Goal: Task Accomplishment & Management: Manage account settings

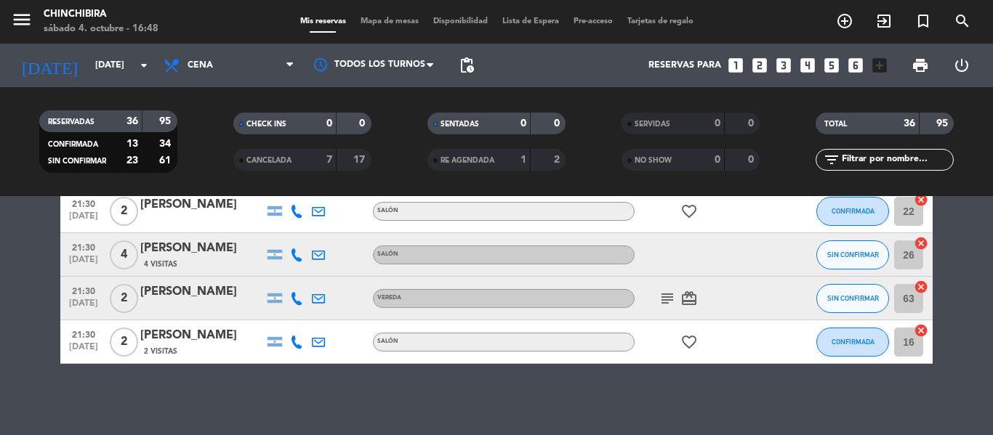
scroll to position [1531, 0]
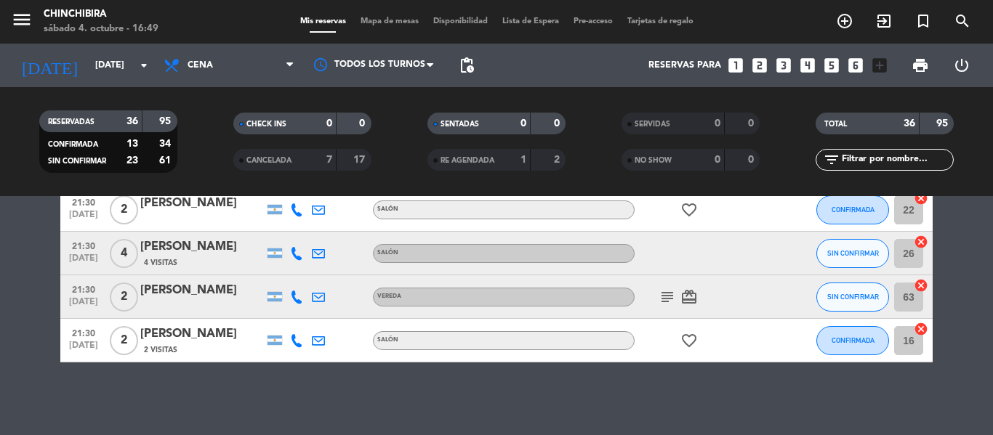
click at [671, 295] on icon "subject" at bounding box center [666, 297] width 17 height 17
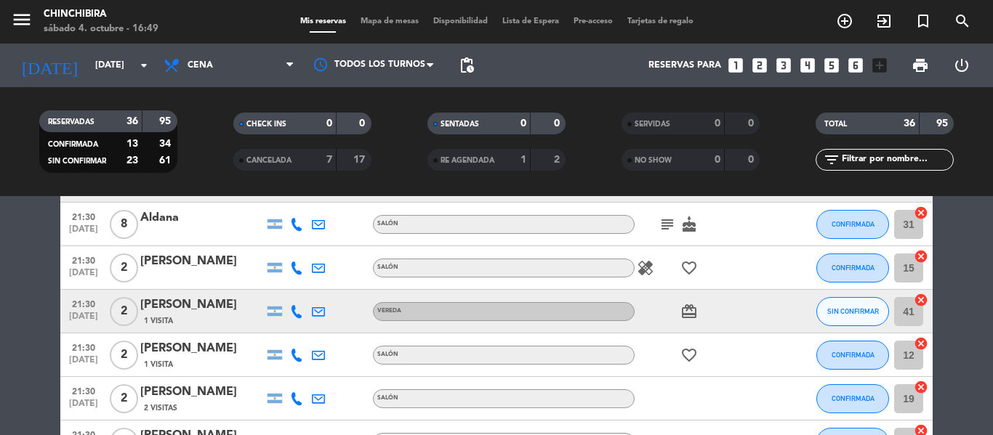
scroll to position [659, 0]
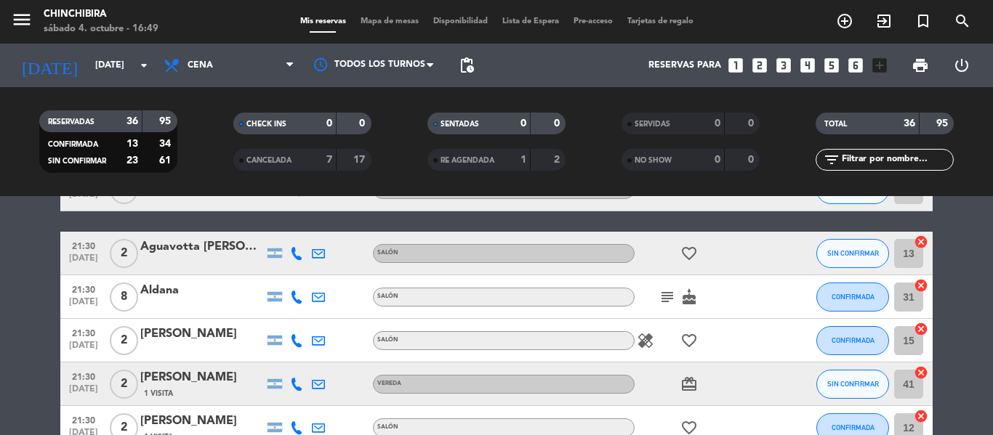
click at [671, 295] on icon "subject" at bounding box center [666, 297] width 17 height 17
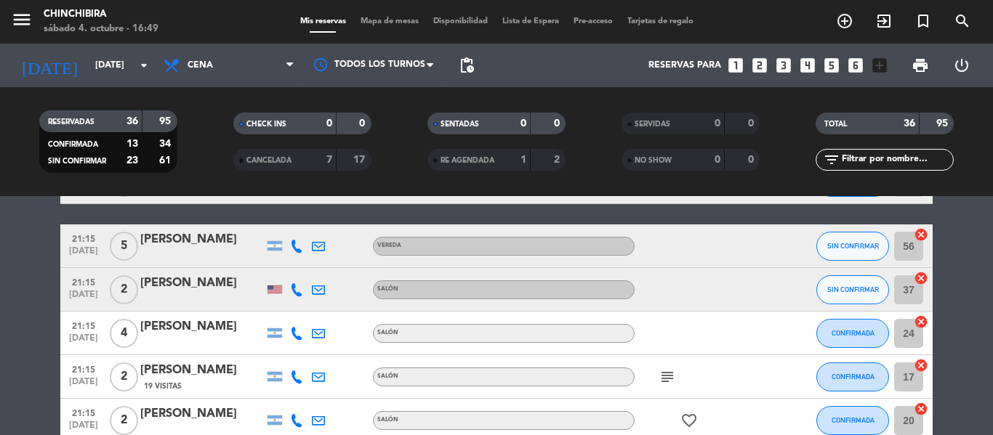
scroll to position [441, 0]
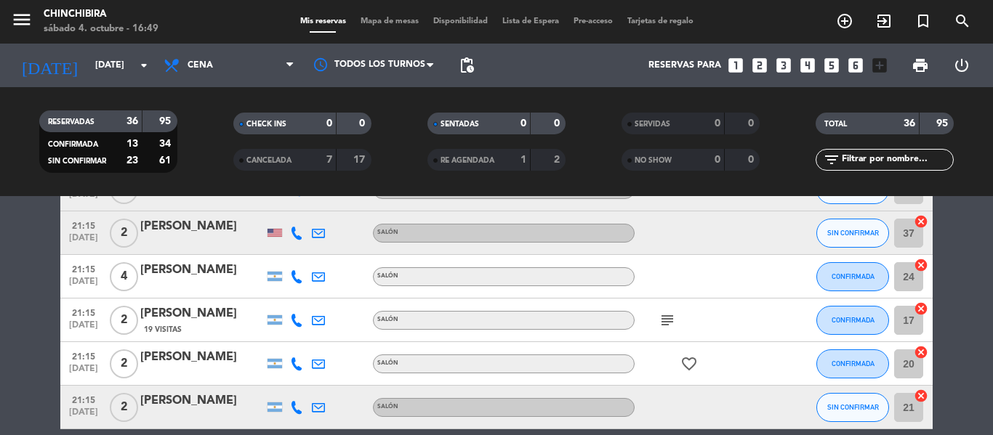
click at [664, 318] on icon "subject" at bounding box center [666, 320] width 17 height 17
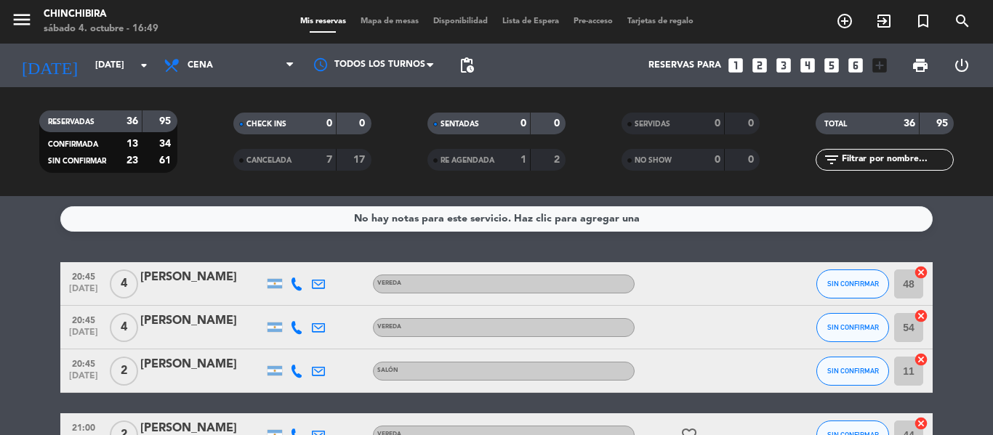
scroll to position [0, 0]
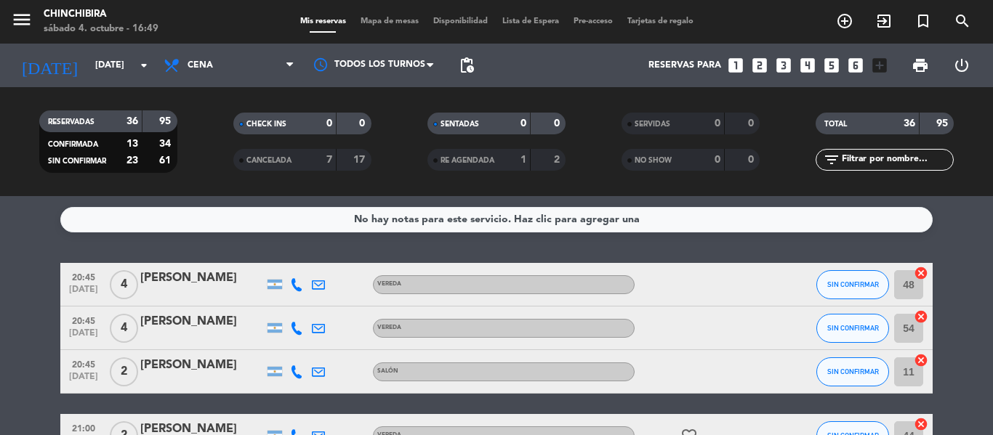
click at [515, 18] on span "Lista de Espera" at bounding box center [530, 21] width 71 height 8
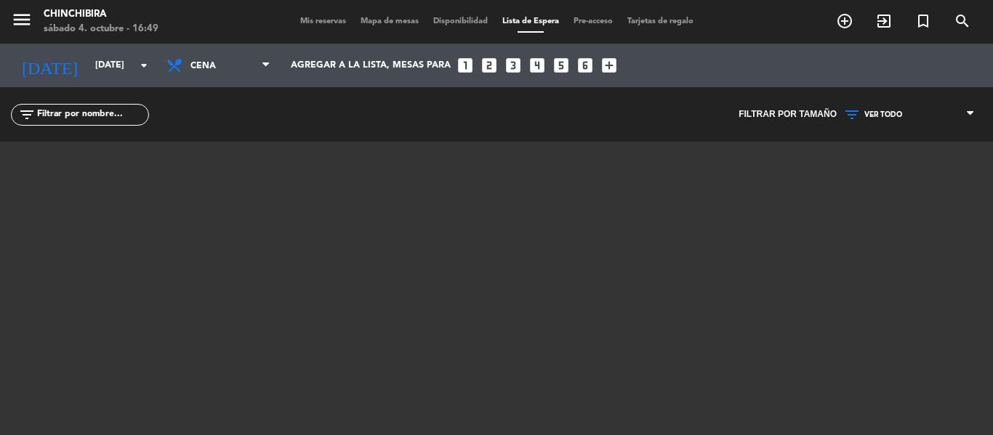
click at [307, 22] on span "Mis reservas" at bounding box center [323, 21] width 60 height 8
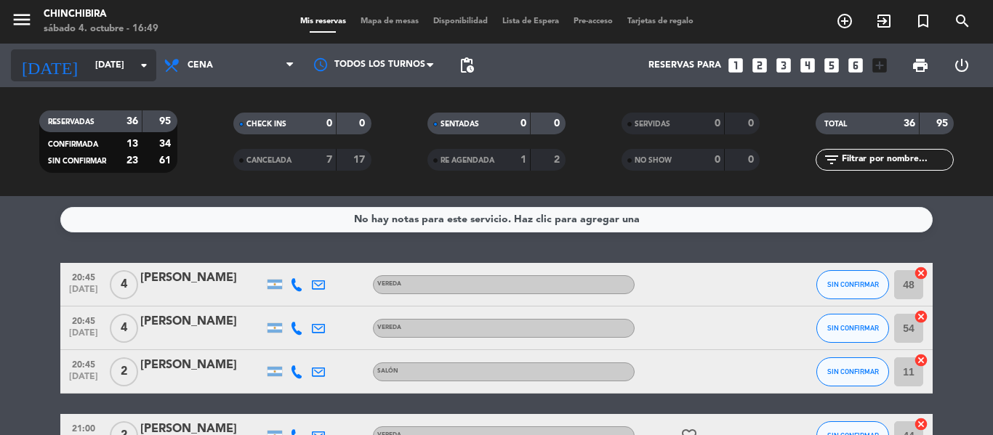
click at [138, 78] on input "[DATE]" at bounding box center [149, 65] width 123 height 25
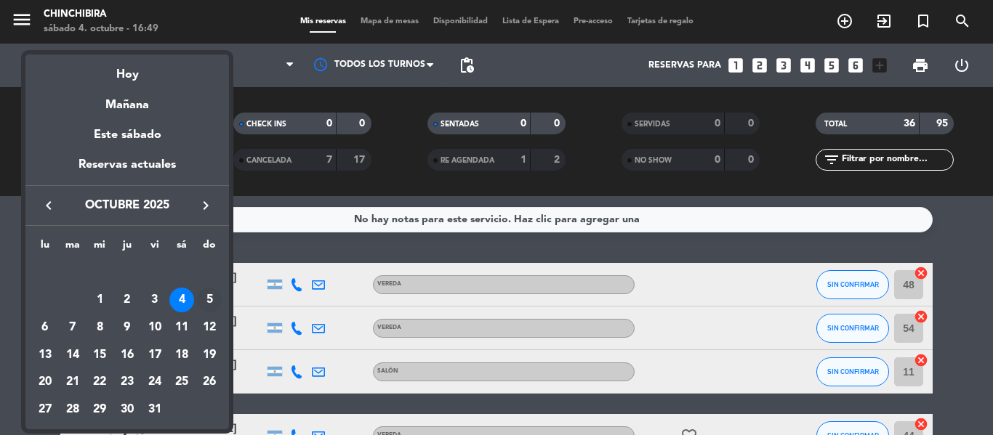
click at [207, 302] on div "5" at bounding box center [209, 300] width 25 height 25
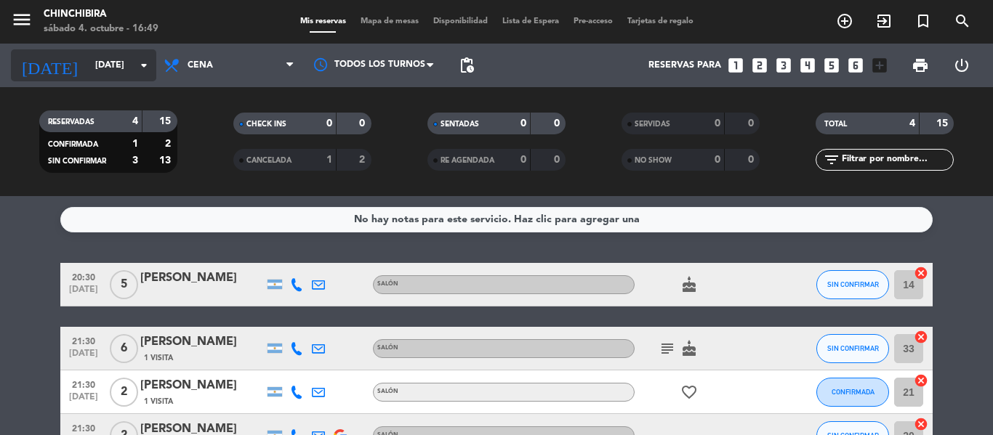
click at [112, 76] on input "[DATE]" at bounding box center [149, 65] width 123 height 25
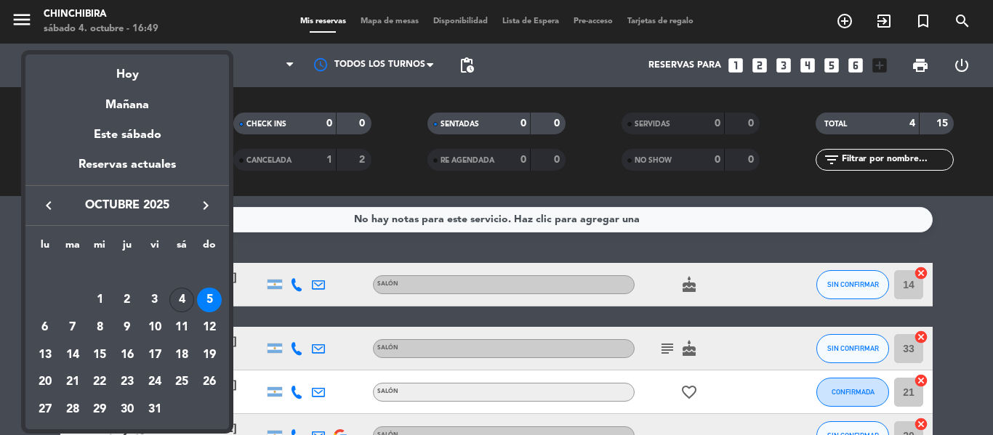
click at [185, 291] on div "4" at bounding box center [181, 300] width 25 height 25
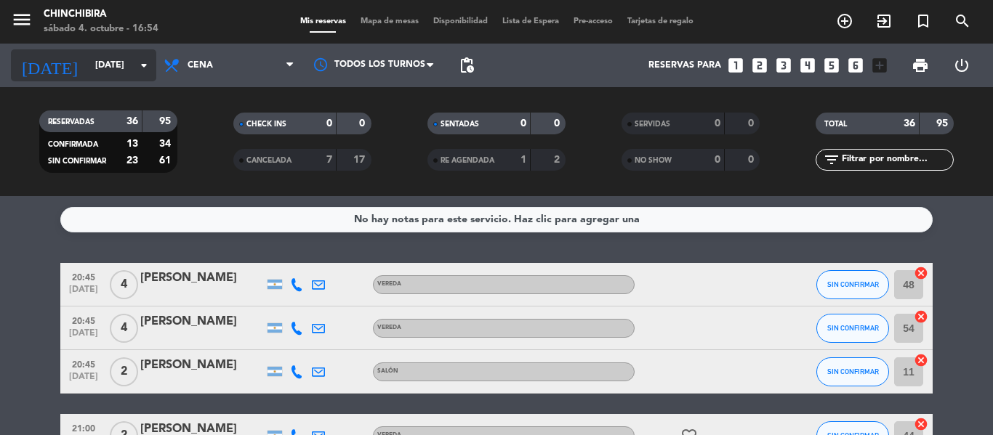
click at [141, 67] on icon "arrow_drop_down" at bounding box center [143, 65] width 17 height 17
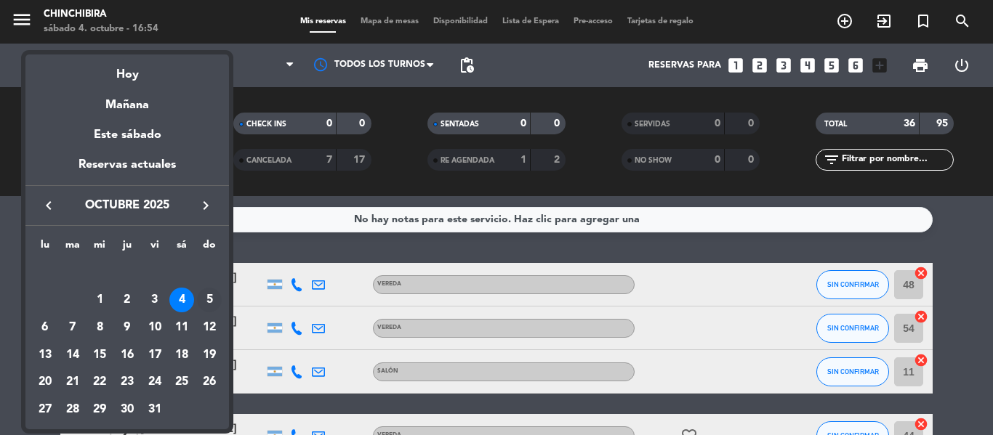
click at [214, 295] on div "5" at bounding box center [209, 300] width 25 height 25
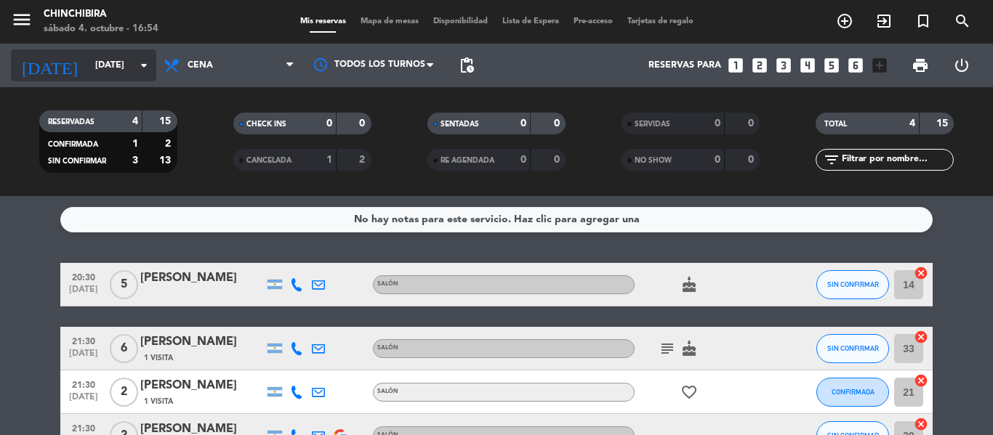
click at [139, 61] on icon "arrow_drop_down" at bounding box center [143, 65] width 17 height 17
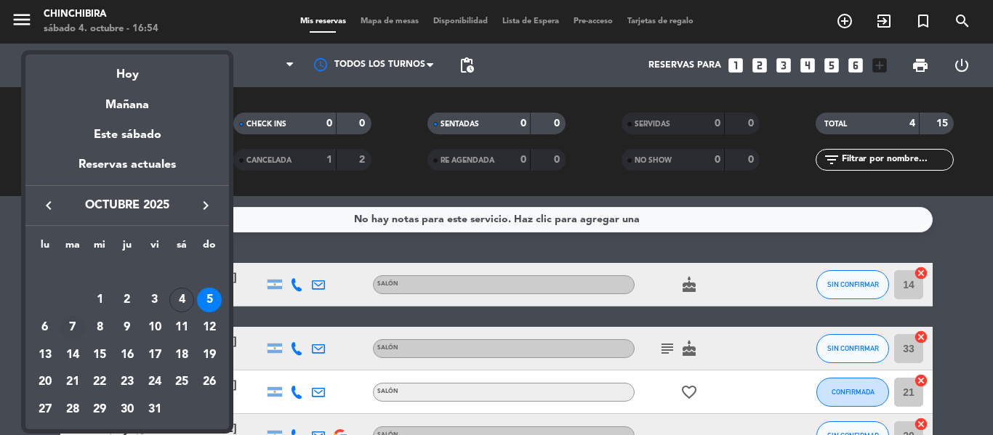
click at [68, 325] on div "7" at bounding box center [72, 327] width 25 height 25
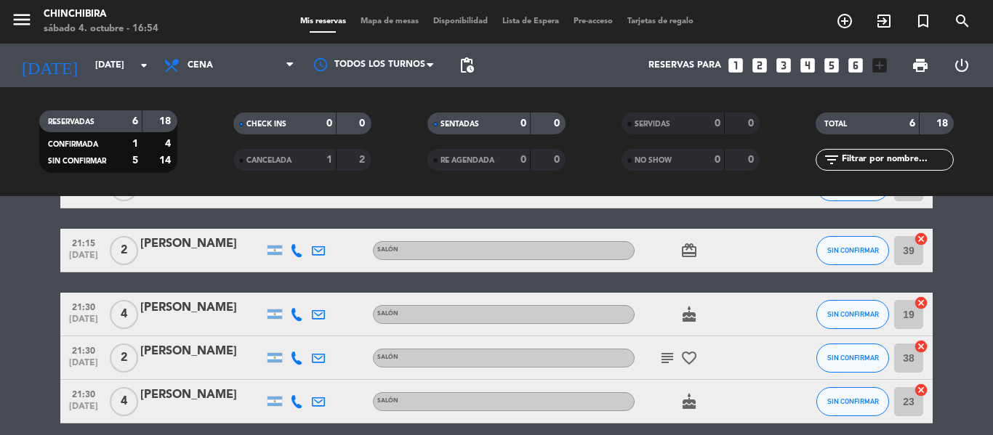
scroll to position [57, 0]
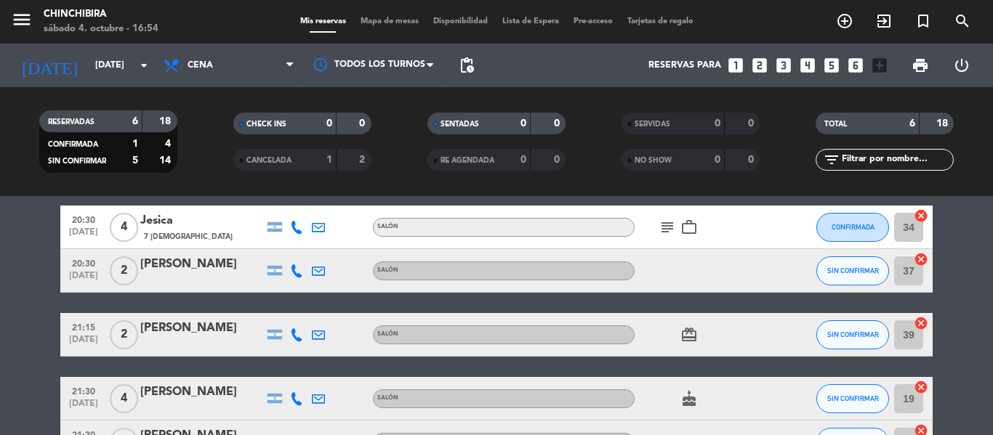
click at [662, 227] on icon "subject" at bounding box center [666, 227] width 17 height 17
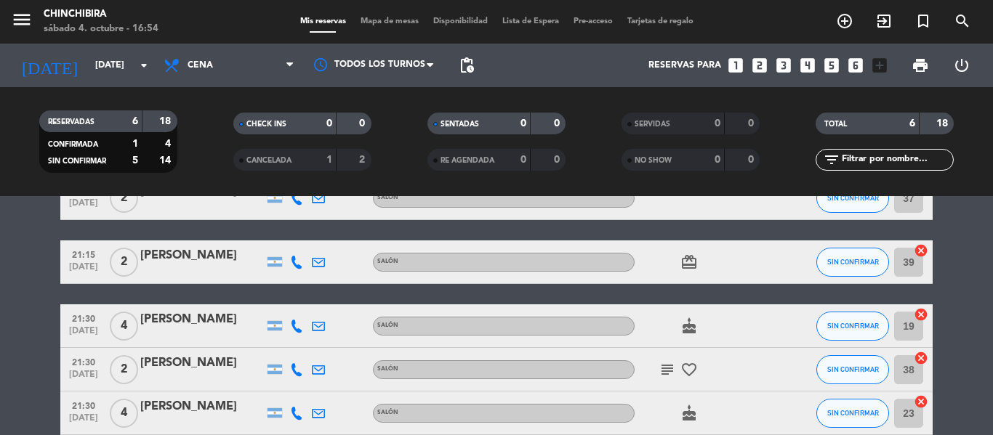
scroll to position [203, 0]
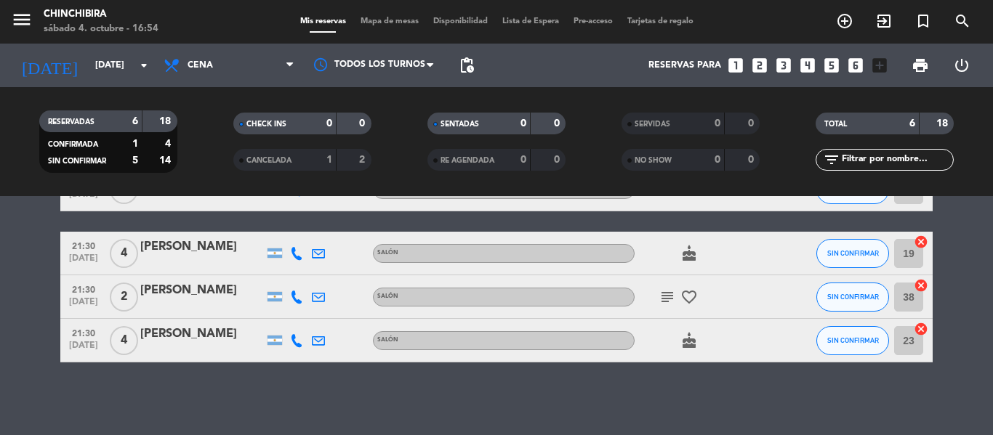
click at [666, 298] on icon "subject" at bounding box center [666, 297] width 17 height 17
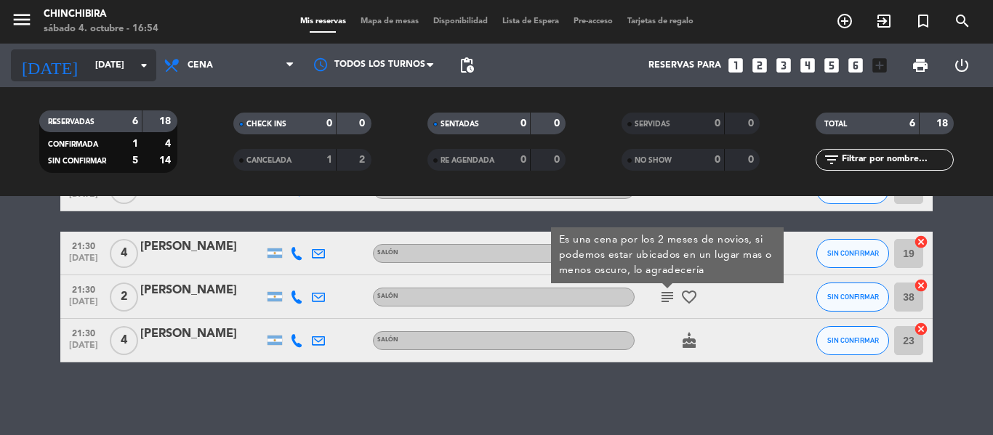
click at [142, 64] on icon "arrow_drop_down" at bounding box center [143, 65] width 17 height 17
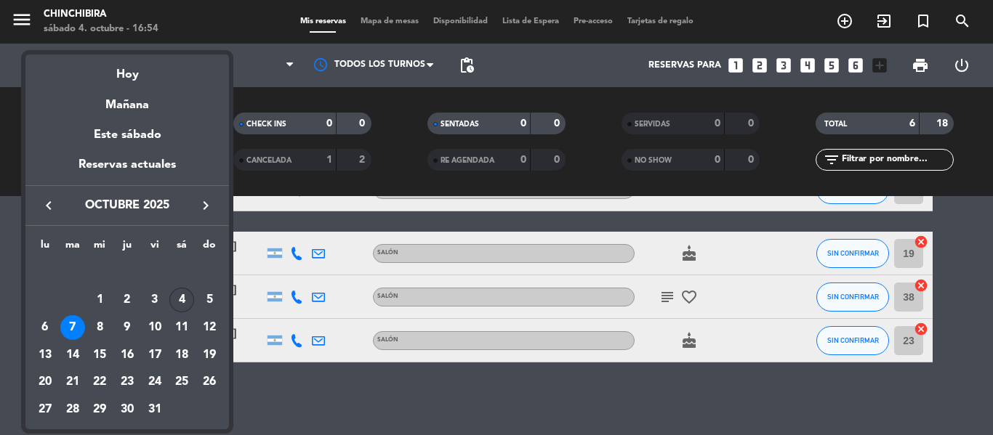
click at [192, 301] on div "4" at bounding box center [181, 300] width 25 height 25
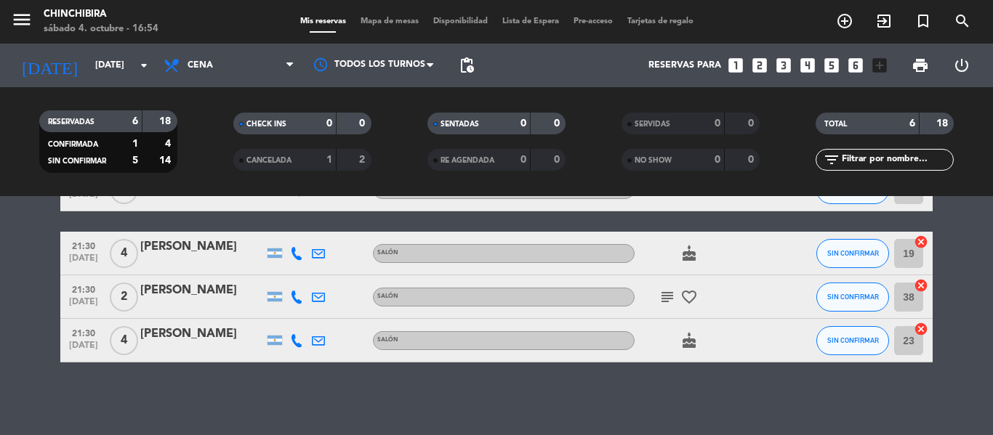
type input "[DATE]"
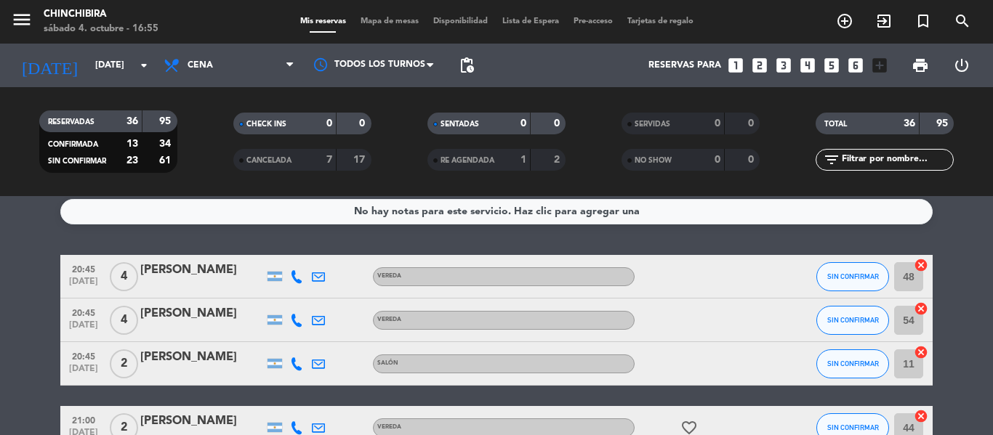
scroll to position [5, 0]
